Goal: Transaction & Acquisition: Purchase product/service

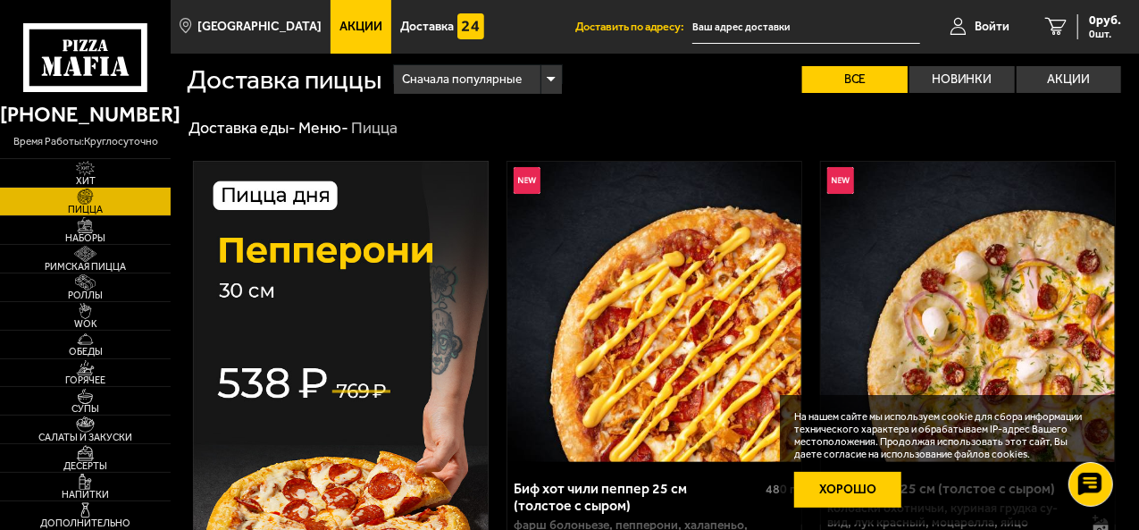
click at [846, 490] on button "Хорошо" at bounding box center [847, 490] width 107 height 36
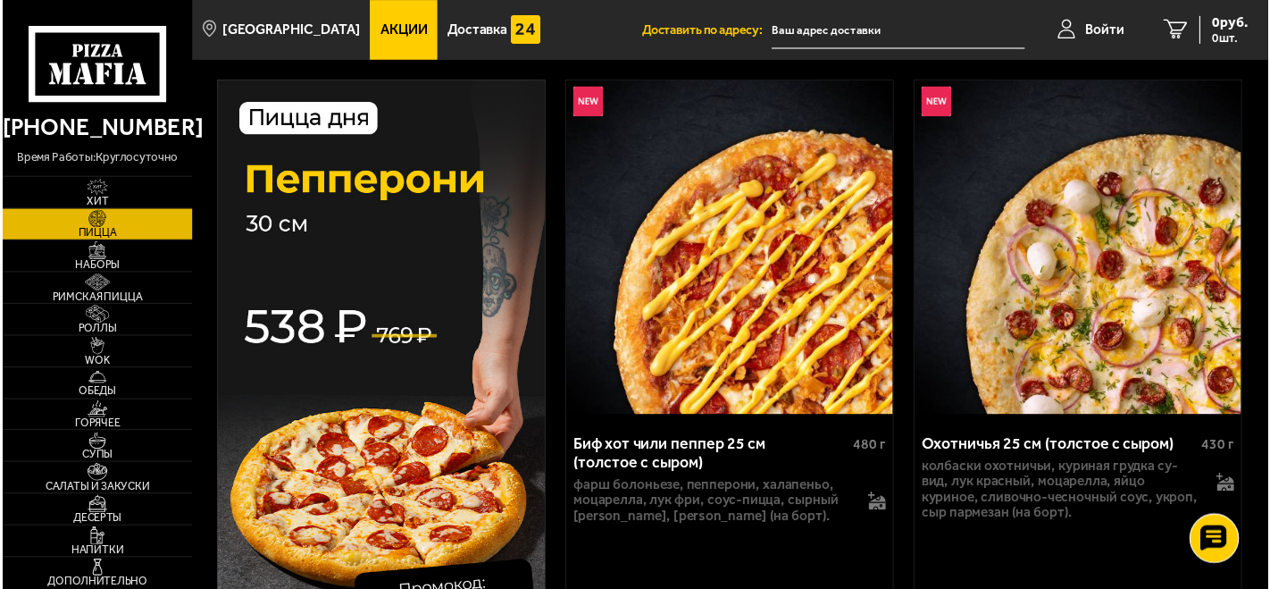
scroll to position [89, 0]
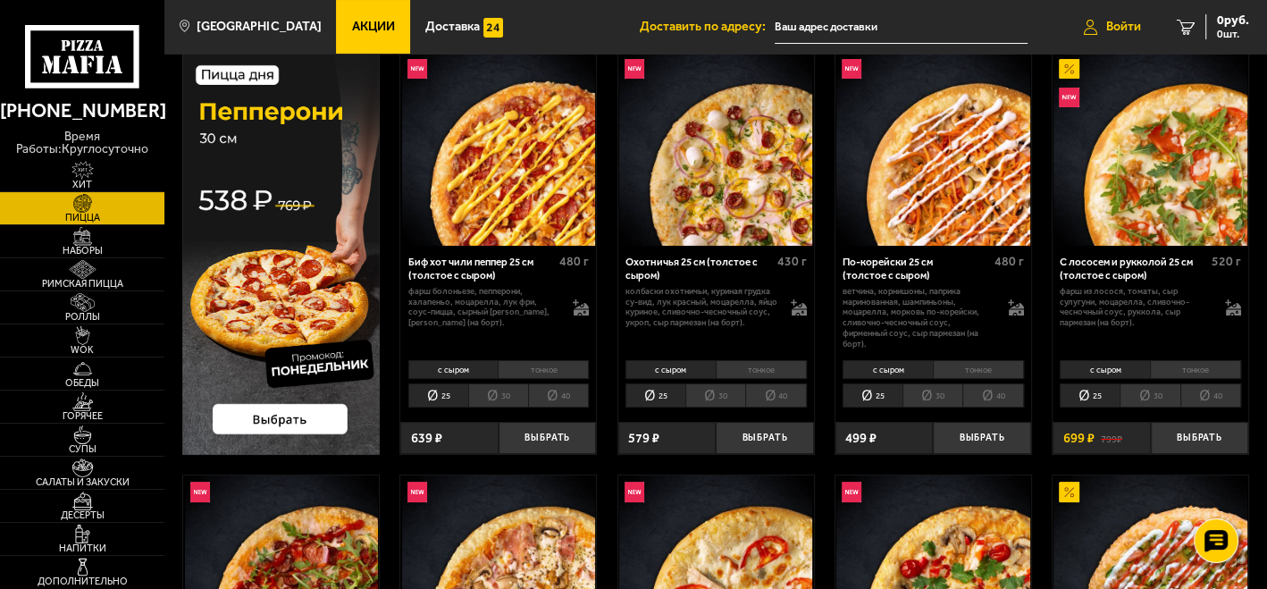
click at [1119, 30] on span "Войти" at bounding box center [1123, 27] width 35 height 13
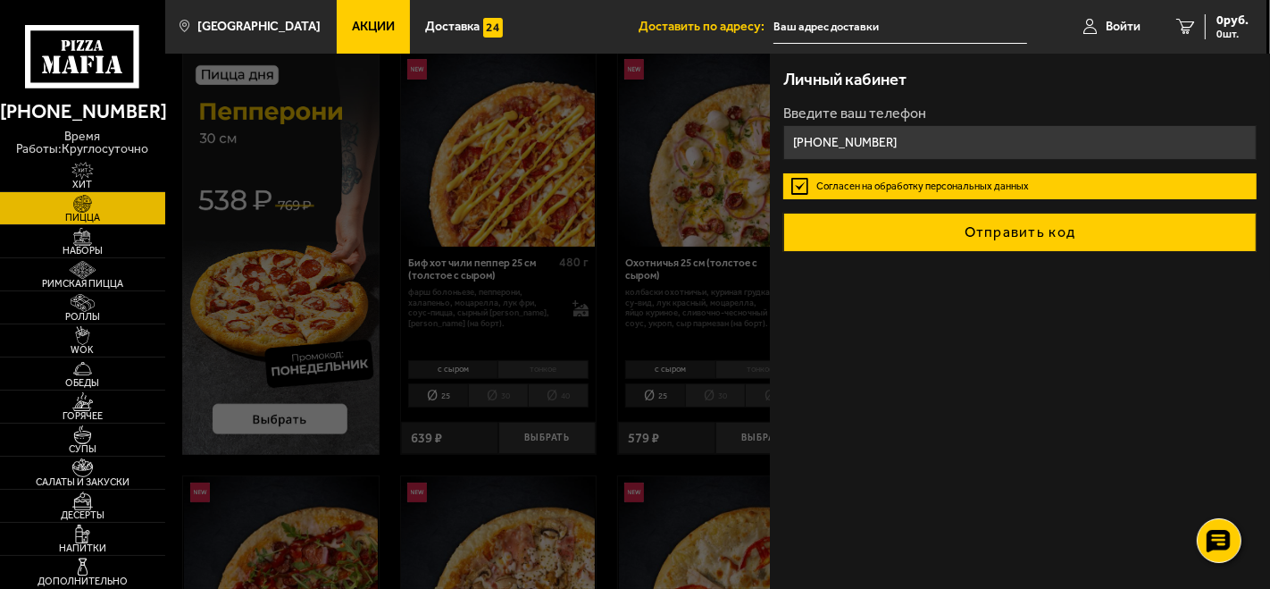
type input "[PHONE_NUMBER]"
click at [1007, 238] on button "Отправить код" at bounding box center [1019, 232] width 473 height 39
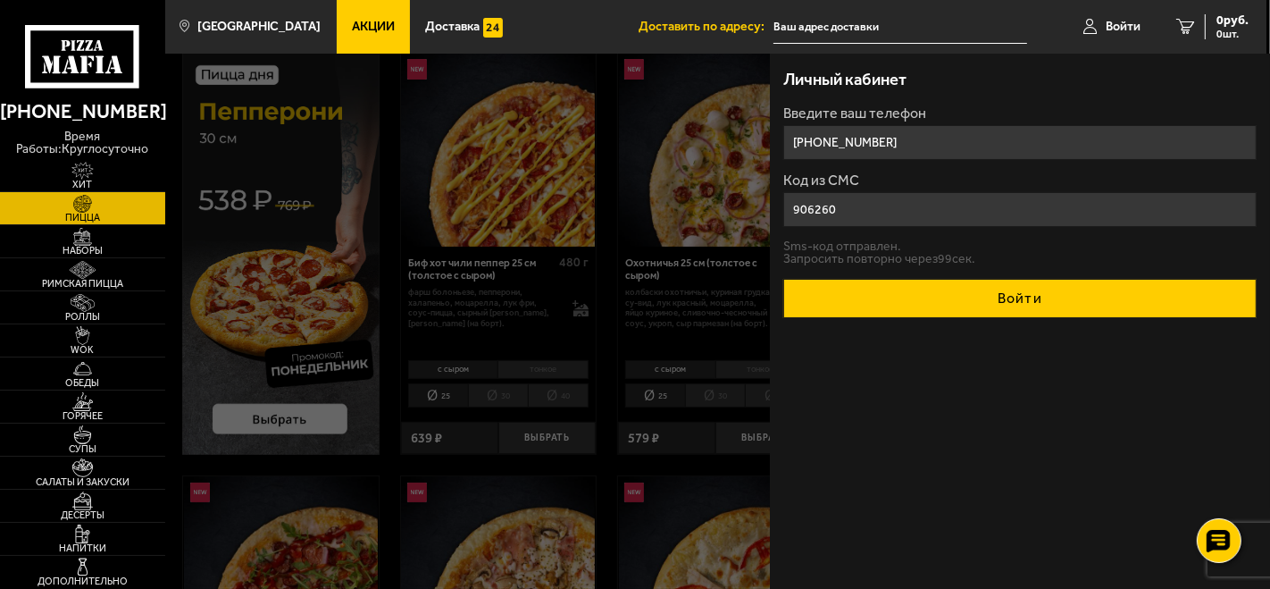
type input "906260"
click at [1008, 300] on button "Войти" at bounding box center [1019, 298] width 473 height 39
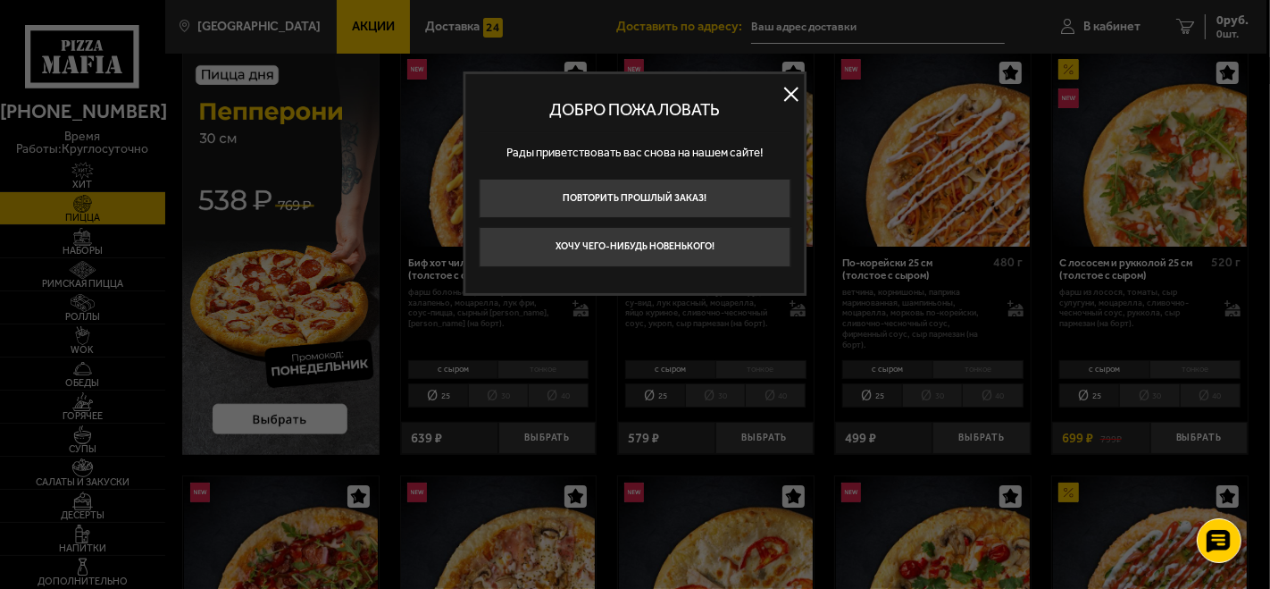
click at [788, 93] on button at bounding box center [791, 93] width 27 height 27
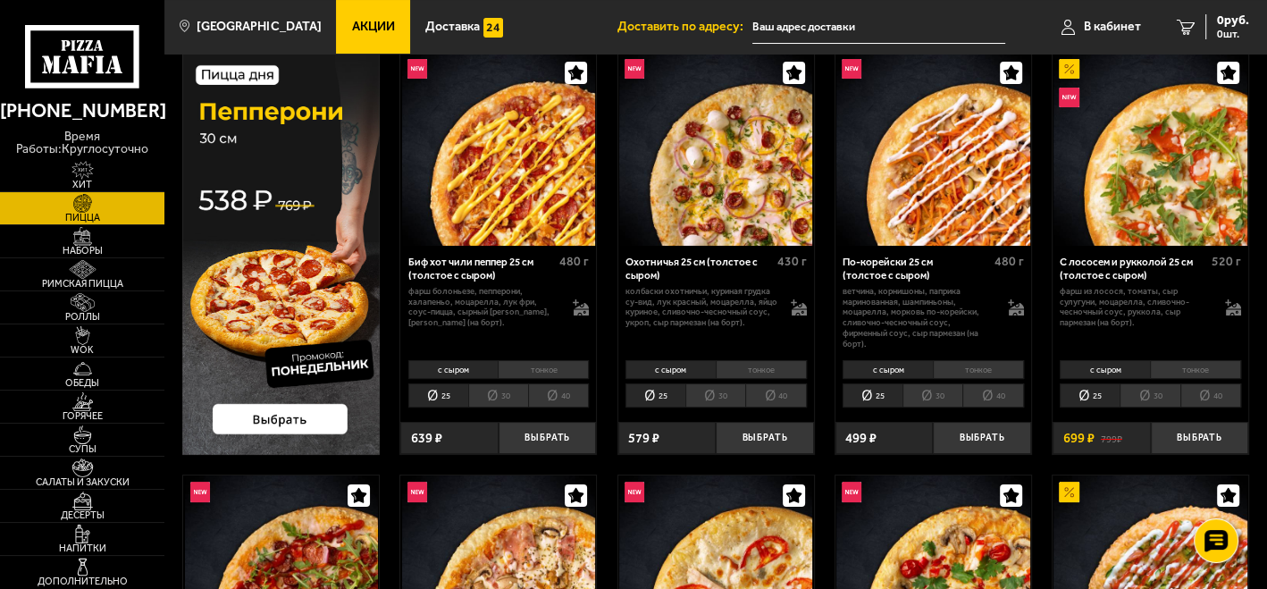
click at [831, 29] on input "text" at bounding box center [879, 27] width 254 height 33
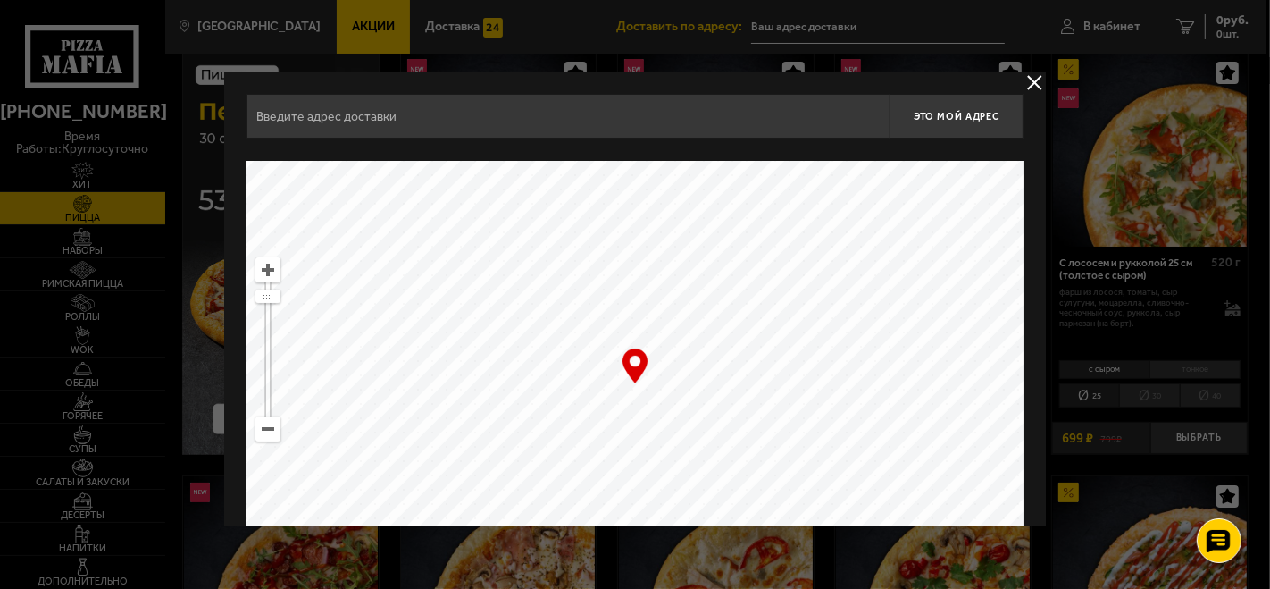
click at [407, 115] on input "text" at bounding box center [568, 116] width 643 height 45
click at [844, 113] on input "text" at bounding box center [568, 116] width 643 height 45
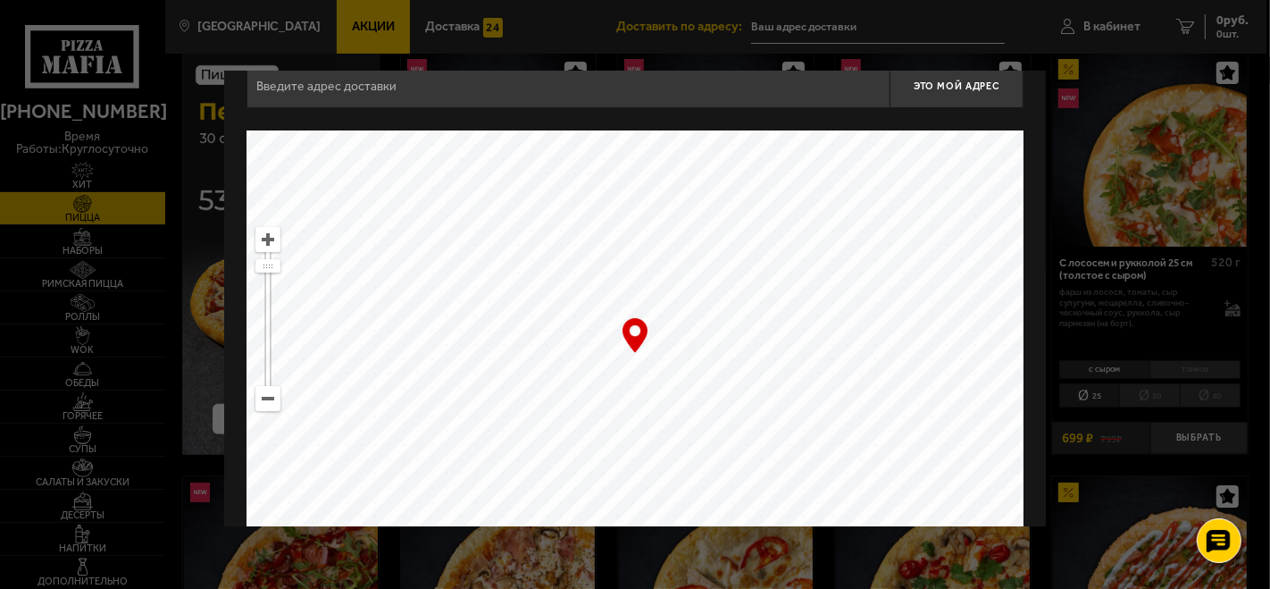
scroll to position [0, 0]
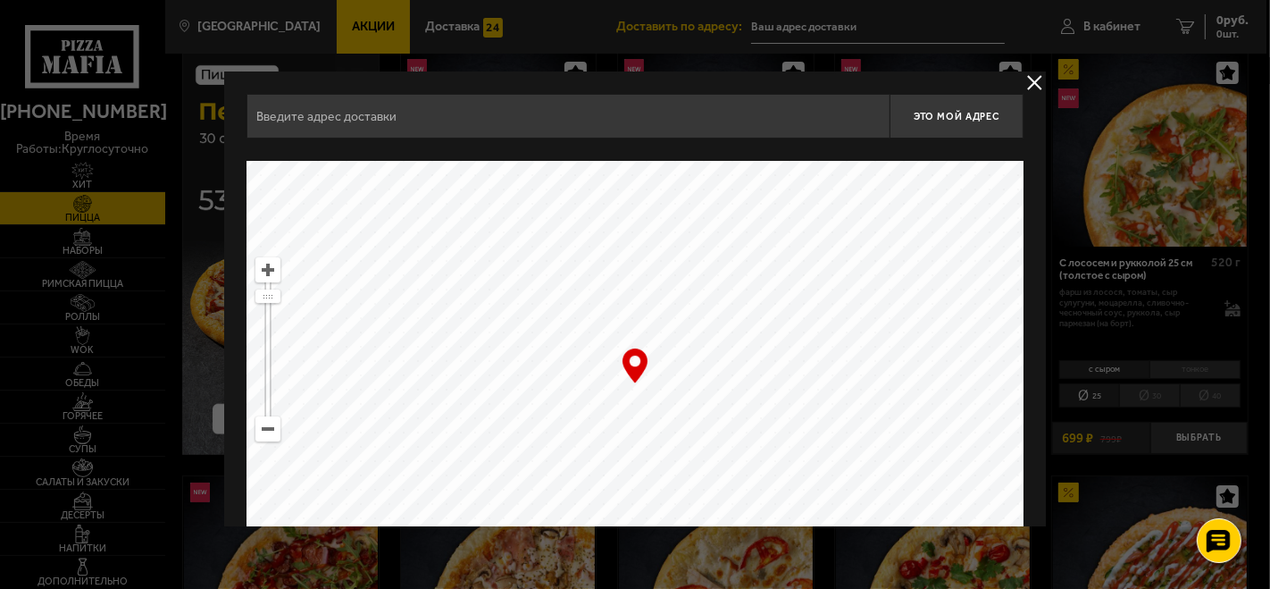
click at [412, 120] on input "text" at bounding box center [568, 116] width 643 height 45
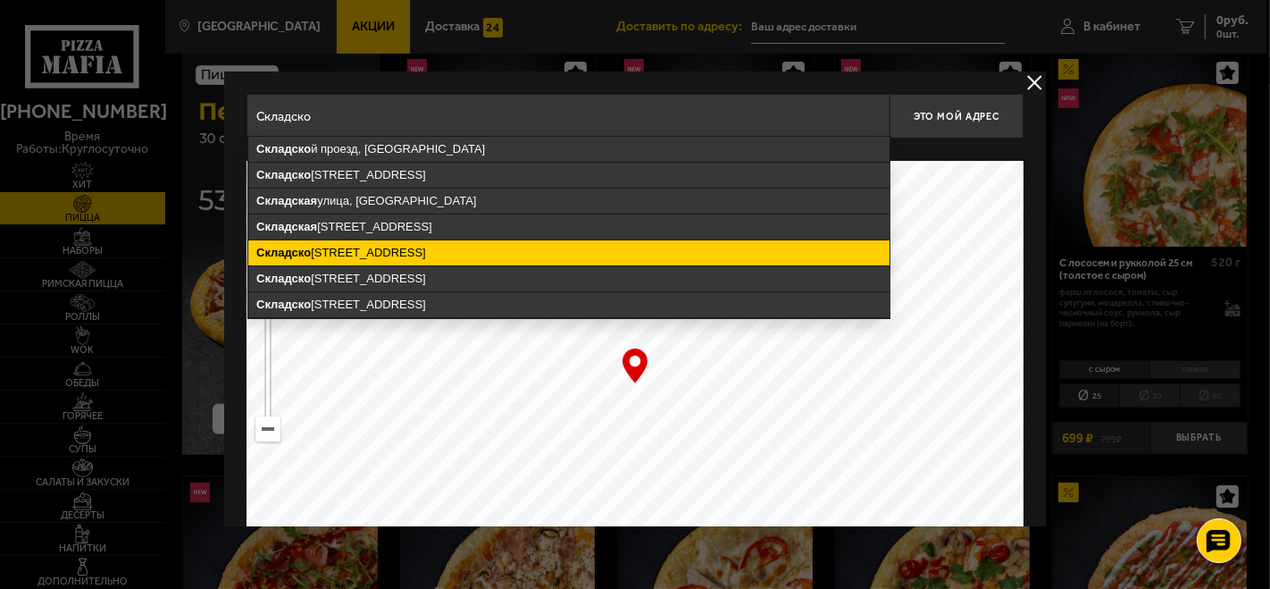
click at [380, 248] on ymaps "[STREET_ADDRESS]" at bounding box center [568, 252] width 641 height 25
type input "[STREET_ADDRESS]"
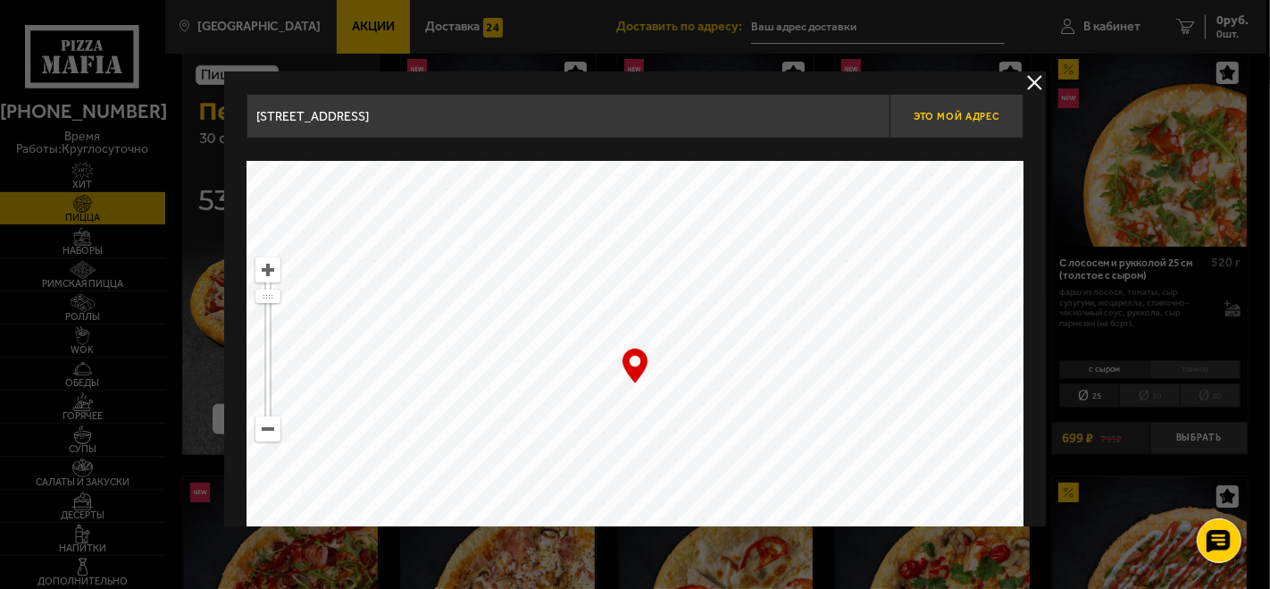
click at [931, 118] on span "Это мой адрес" at bounding box center [957, 117] width 86 height 12
click at [962, 114] on span "Это мой адрес" at bounding box center [957, 117] width 86 height 12
click at [561, 115] on input "[STREET_ADDRESS]" at bounding box center [568, 116] width 643 height 45
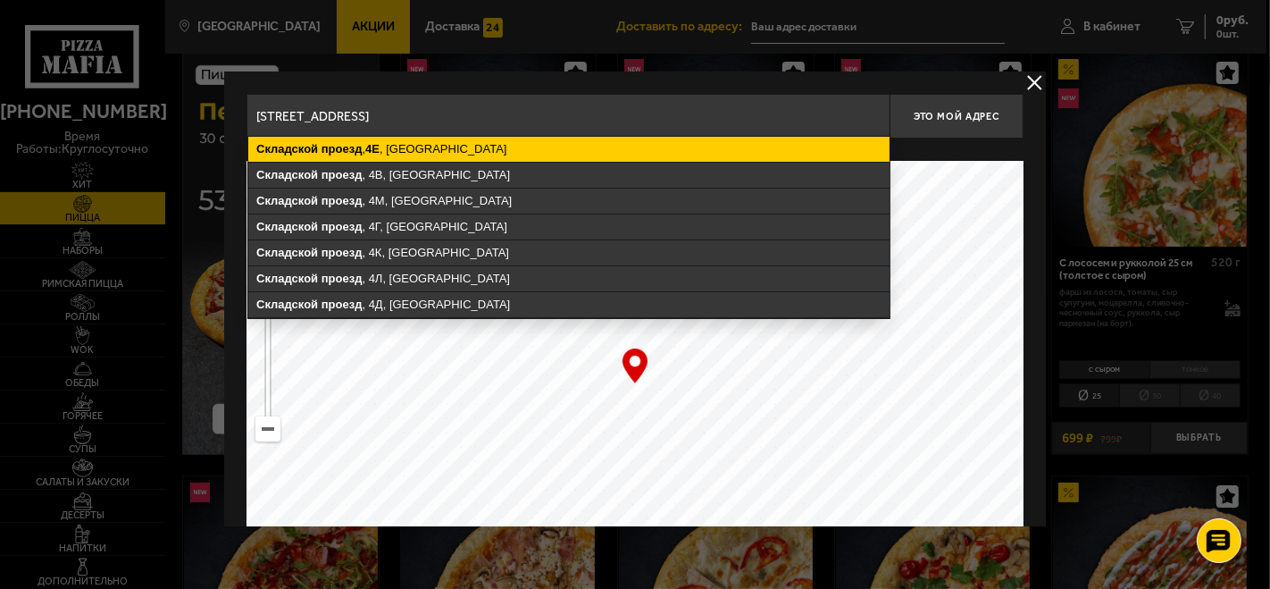
click at [375, 153] on ymaps "4Е" at bounding box center [372, 148] width 14 height 13
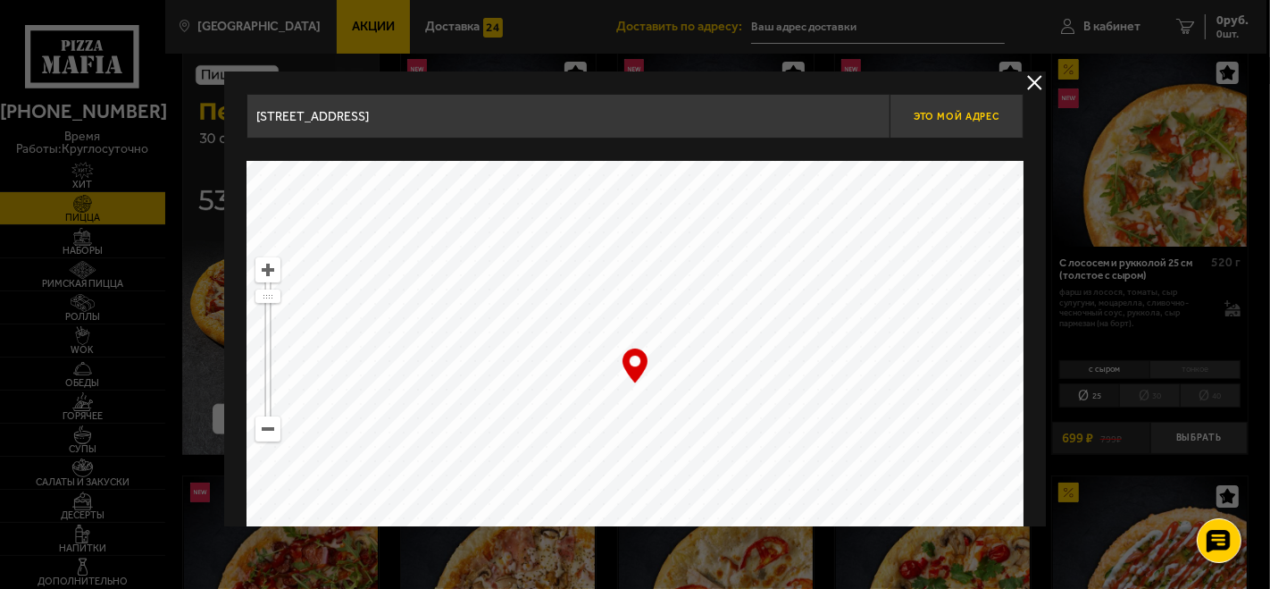
click at [952, 112] on span "Это мой адрес" at bounding box center [957, 117] width 86 height 12
click at [1031, 83] on button "delivery type" at bounding box center [1035, 82] width 22 height 22
